Goal: Go to known website: Access a specific website the user already knows

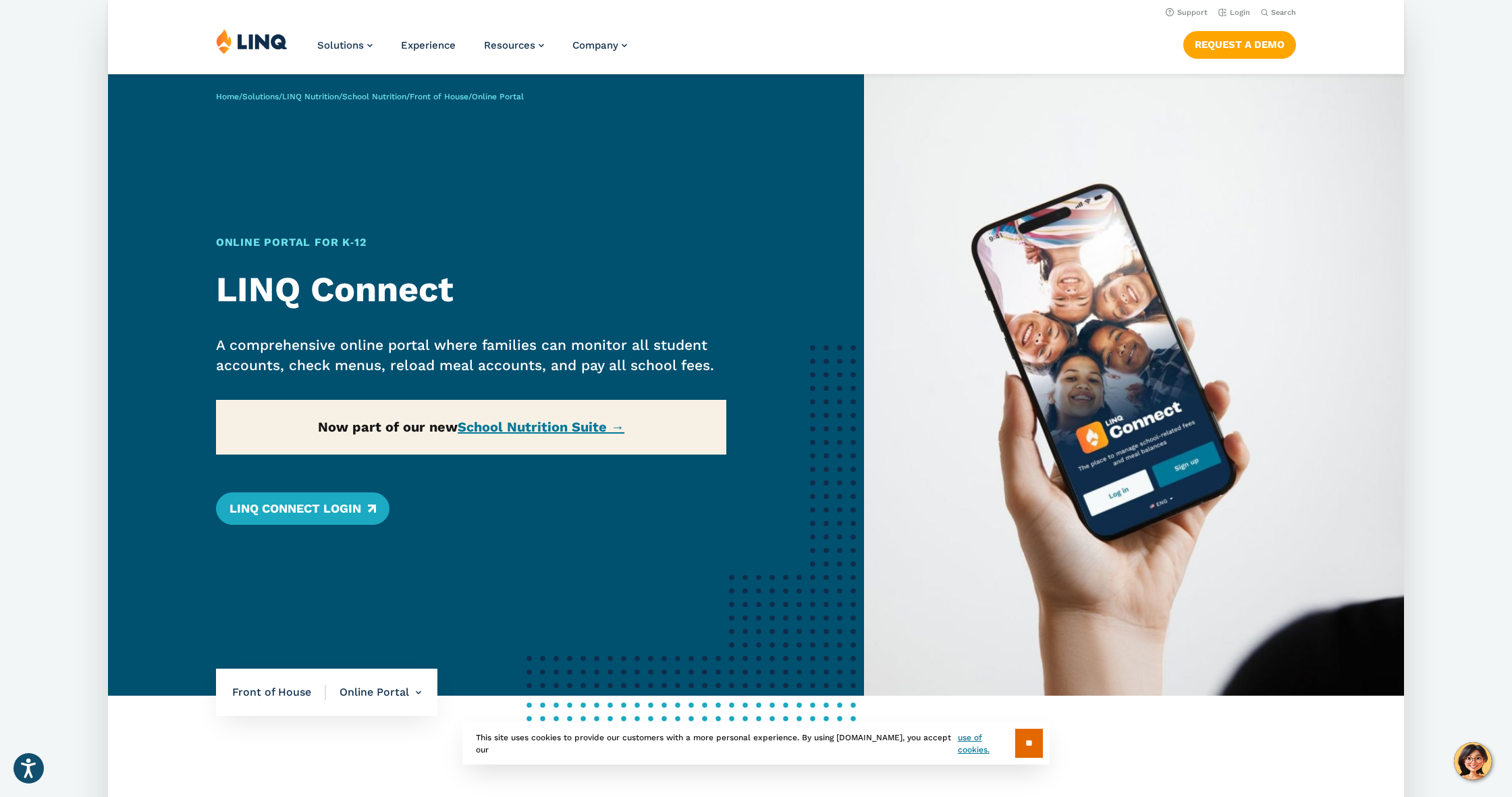
click at [228, 44] on img at bounding box center [251, 41] width 71 height 25
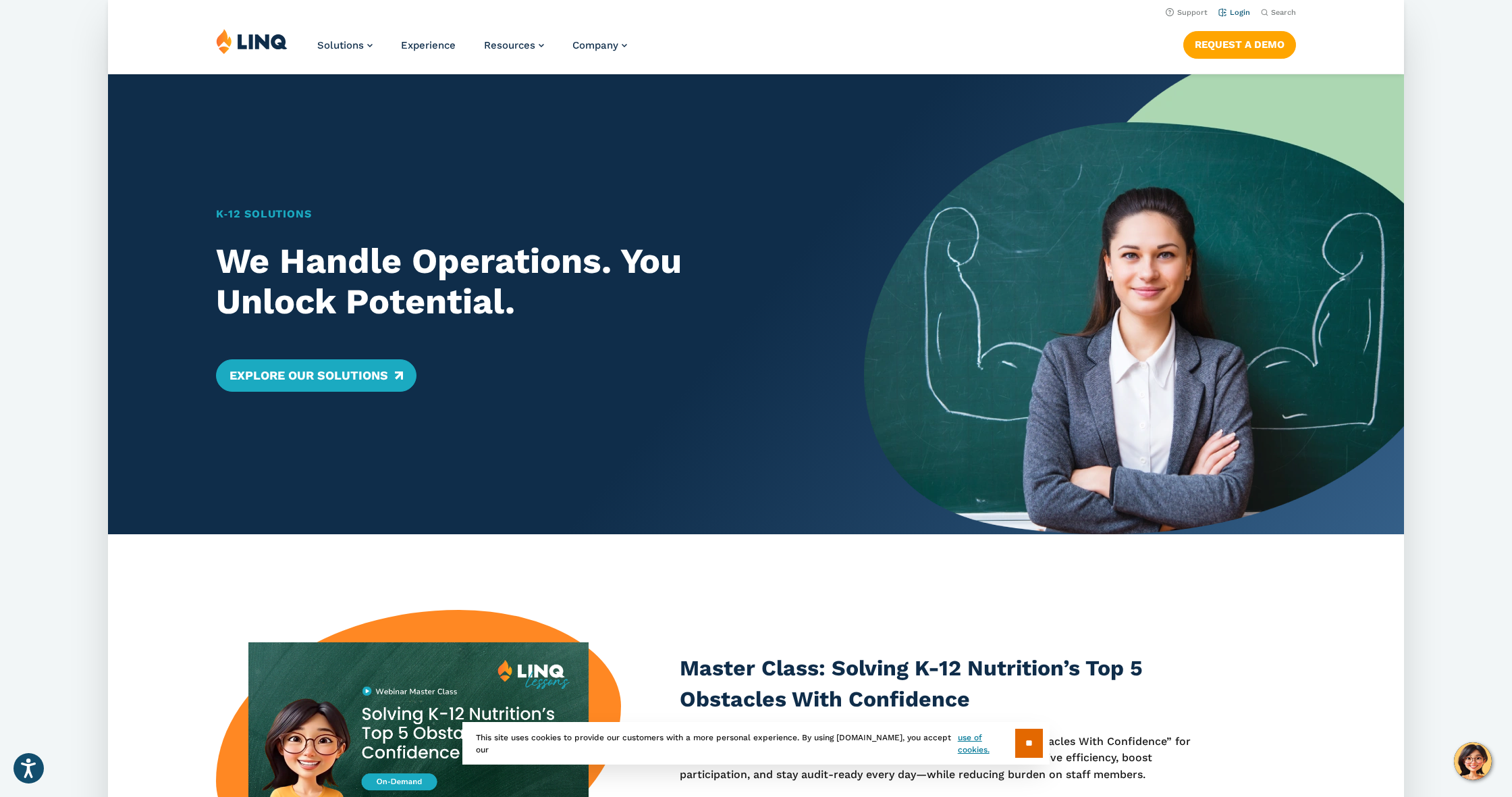
click at [1231, 13] on link "Login" at bounding box center [1234, 12] width 31 height 8
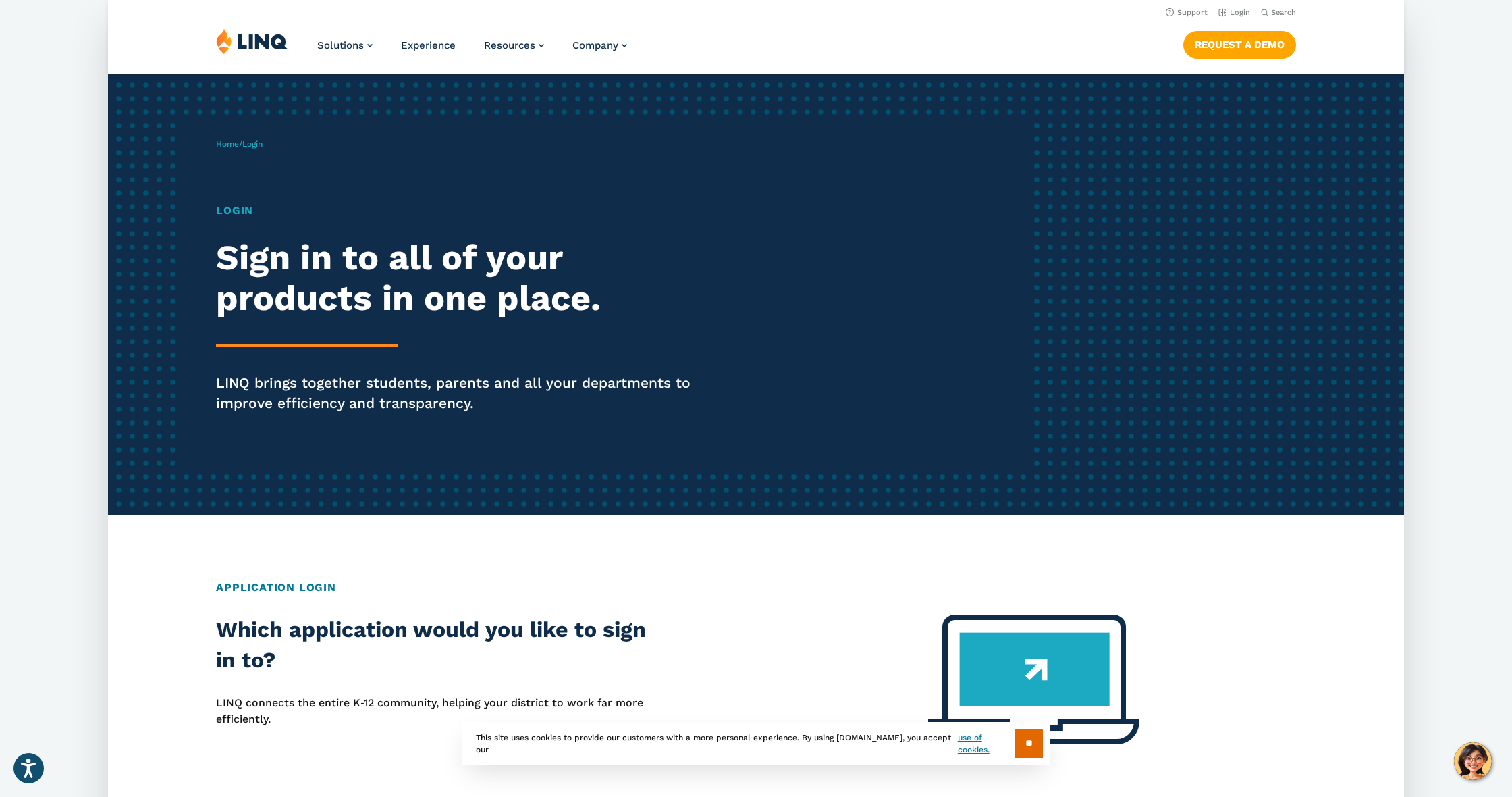
click at [257, 144] on span "Login" at bounding box center [252, 143] width 20 height 9
click at [262, 145] on span "Login" at bounding box center [252, 143] width 20 height 9
